Goal: Browse casually

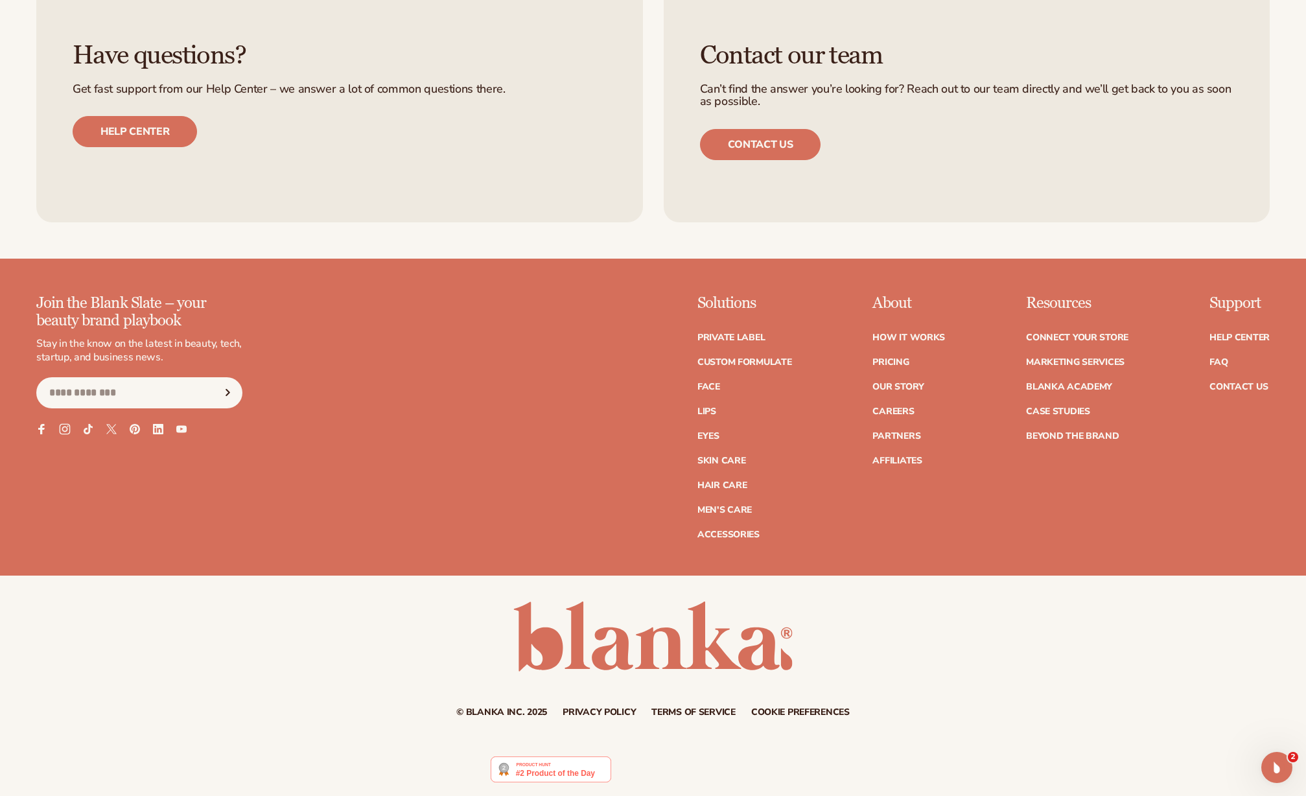
click at [66, 428] on icon at bounding box center [64, 428] width 11 height 11
click at [40, 428] on icon at bounding box center [41, 428] width 7 height 11
click at [87, 430] on icon at bounding box center [87, 428] width 11 height 11
click at [137, 426] on icon at bounding box center [134, 428] width 11 height 11
click at [109, 428] on icon at bounding box center [111, 428] width 11 height 11
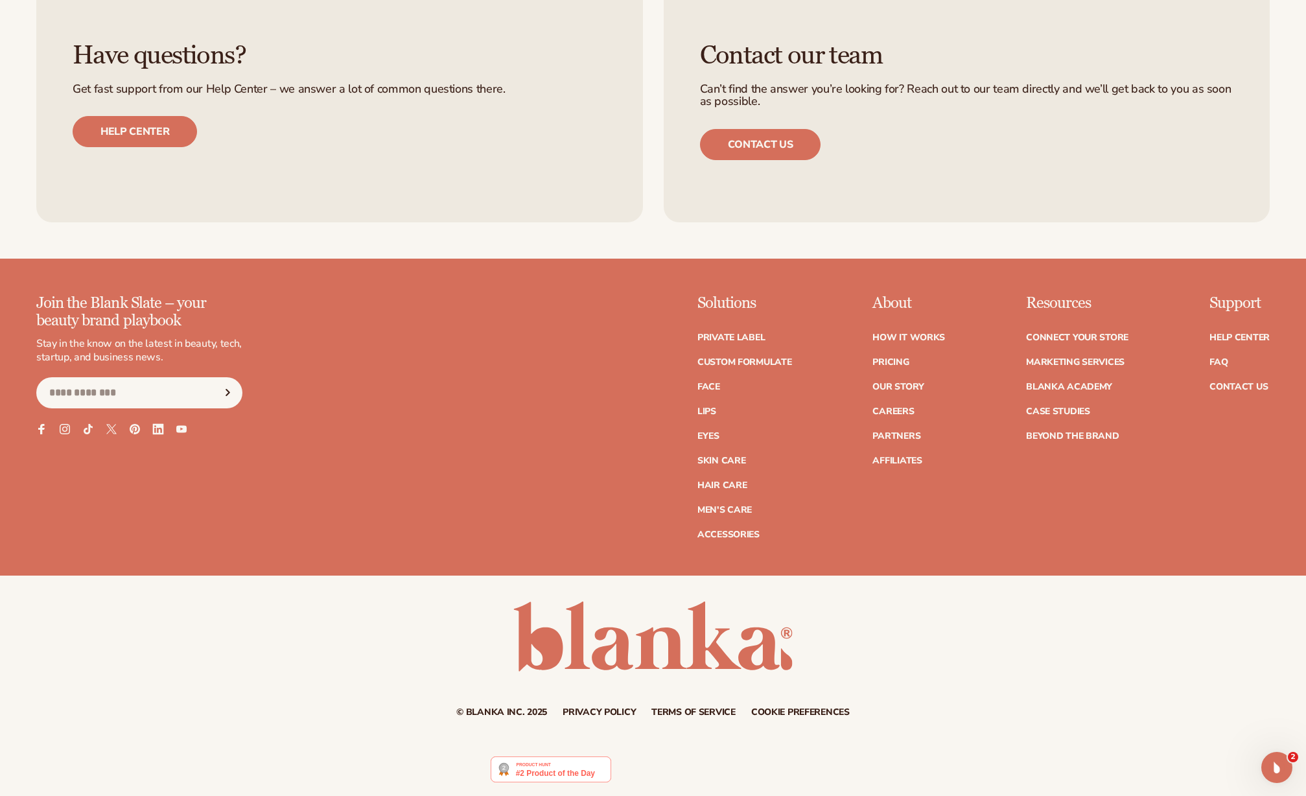
click at [157, 428] on icon at bounding box center [157, 428] width 11 height 11
click at [179, 430] on icon at bounding box center [181, 429] width 11 height 8
